Goal: Task Accomplishment & Management: Manage account settings

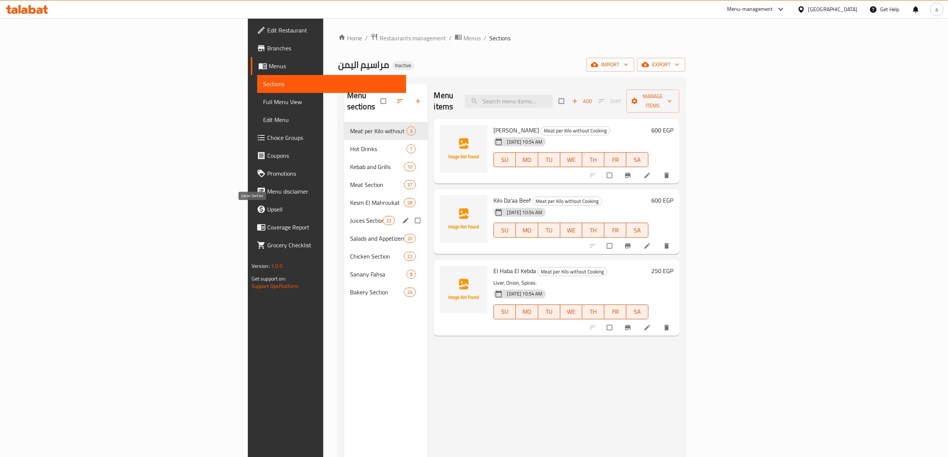
click at [350, 216] on span "Juices Section" at bounding box center [366, 220] width 33 height 9
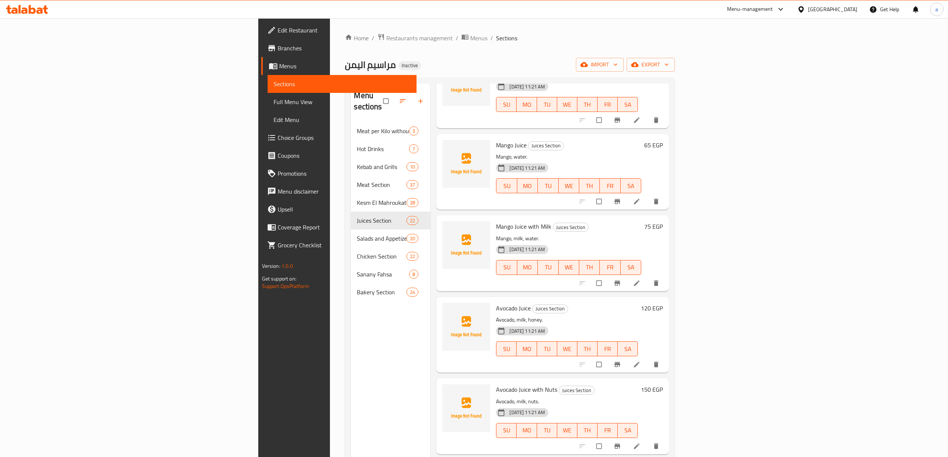
scroll to position [149, 0]
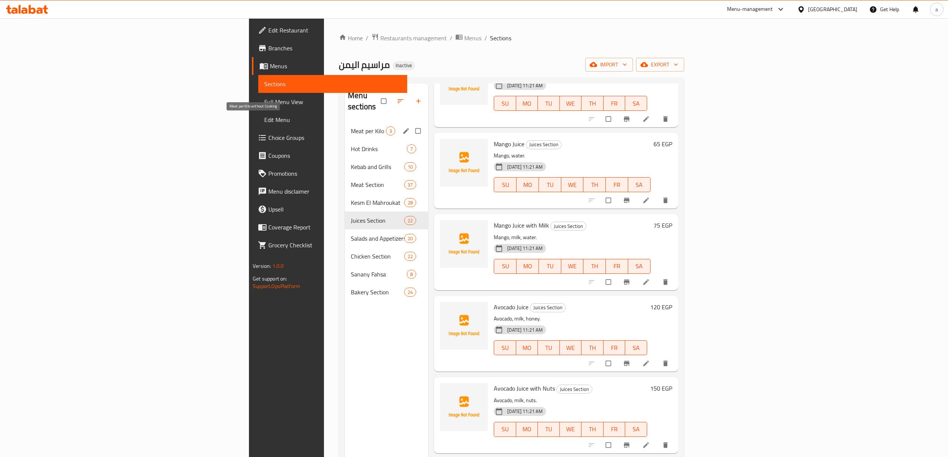
click at [351, 127] on span "Meat per Kilo without Cooking" at bounding box center [368, 131] width 35 height 9
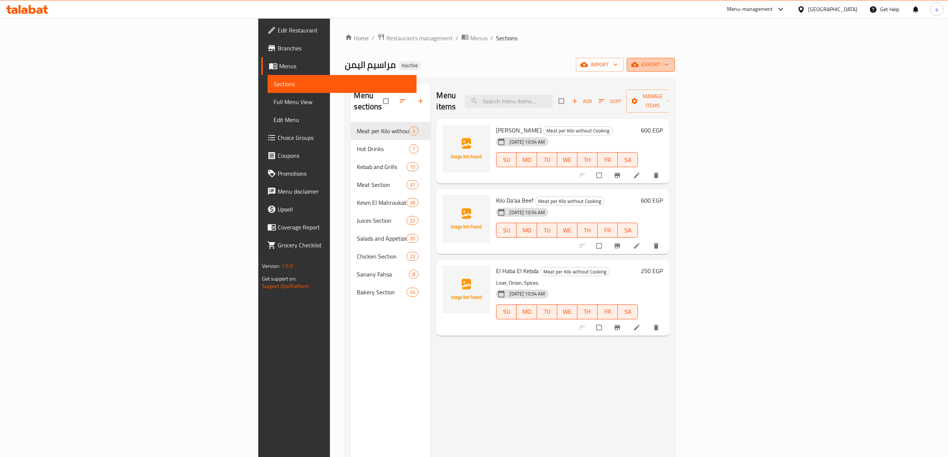
click at [675, 60] on button "export" at bounding box center [651, 65] width 48 height 14
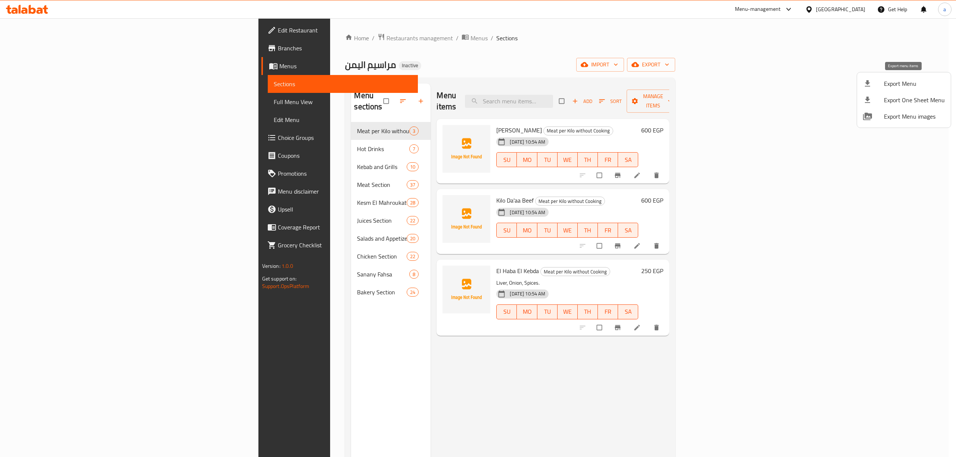
click at [895, 84] on span "Export Menu" at bounding box center [914, 83] width 61 height 9
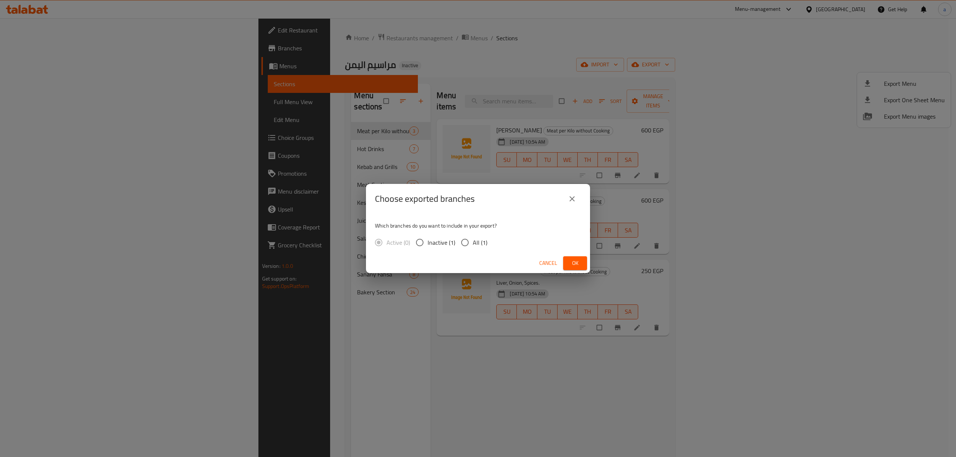
click at [469, 242] on input "All (1)" at bounding box center [465, 243] width 16 height 16
radio input "true"
click at [569, 262] on span "Ok" at bounding box center [575, 263] width 12 height 9
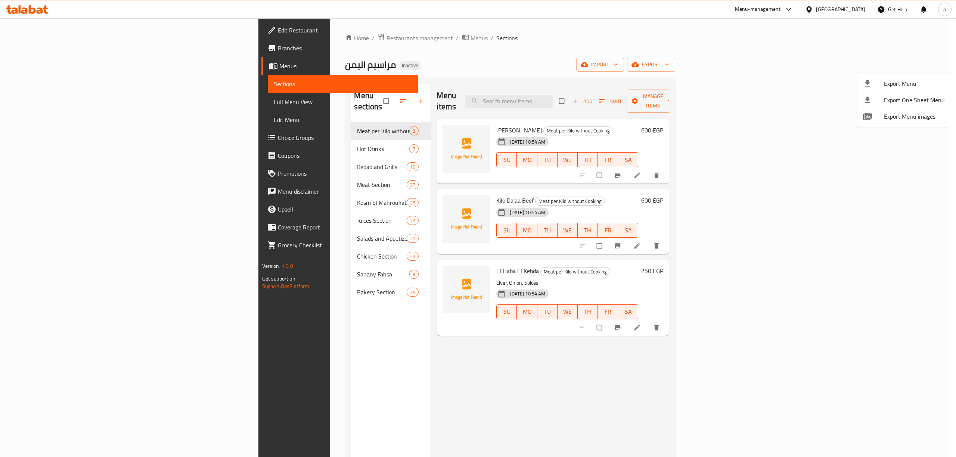
click at [765, 53] on div at bounding box center [478, 228] width 956 height 457
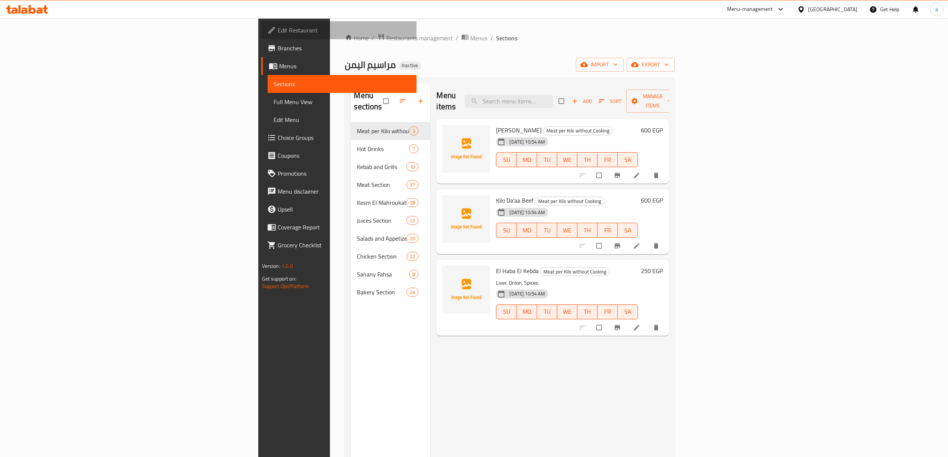
click at [278, 26] on span "Edit Restaurant" at bounding box center [344, 30] width 133 height 9
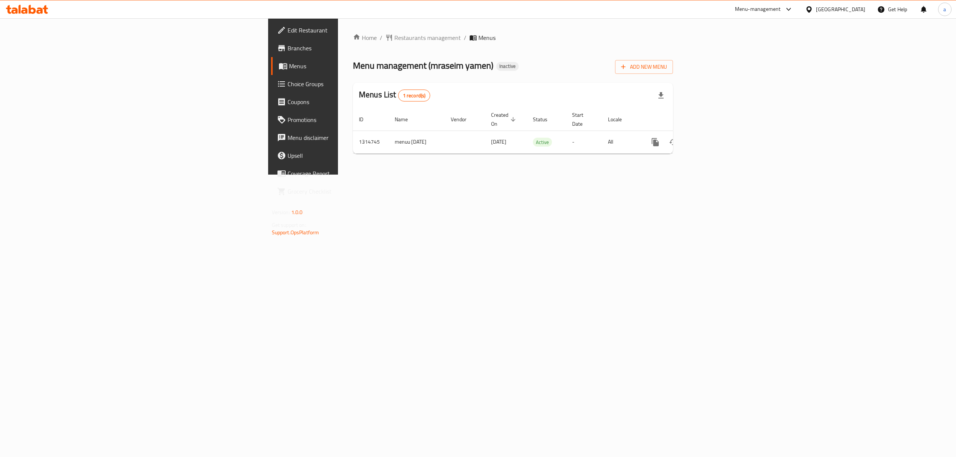
click at [287, 49] on span "Branches" at bounding box center [354, 48] width 134 height 9
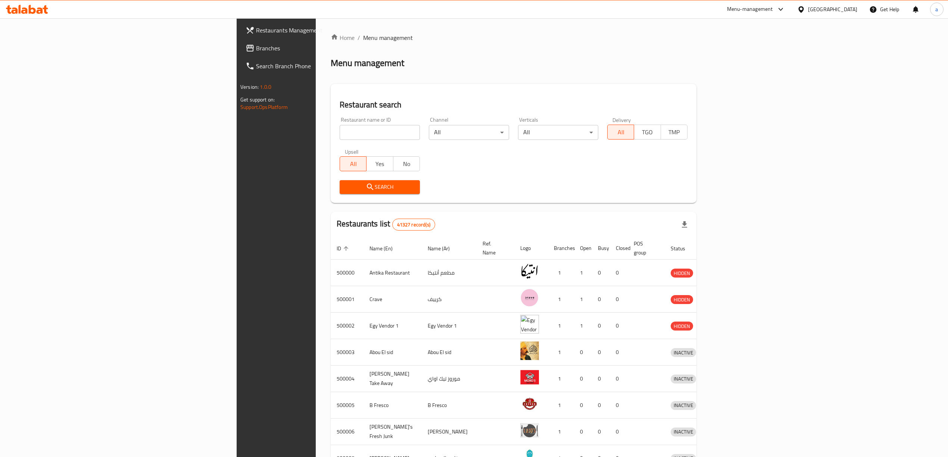
click at [853, 6] on div "[GEOGRAPHIC_DATA]" at bounding box center [832, 9] width 49 height 8
click at [761, 145] on div "[GEOGRAPHIC_DATA]" at bounding box center [776, 143] width 61 height 17
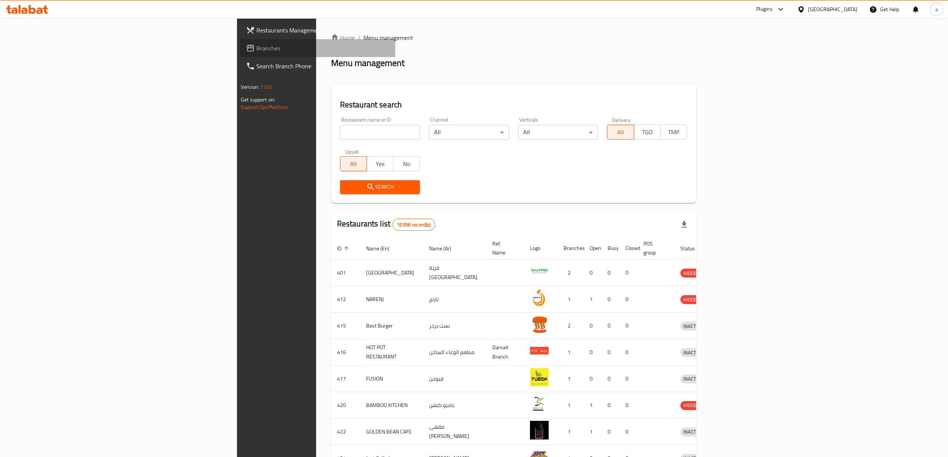
click at [256, 51] on span "Branches" at bounding box center [322, 48] width 133 height 9
